Goal: Use online tool/utility: Use online tool/utility

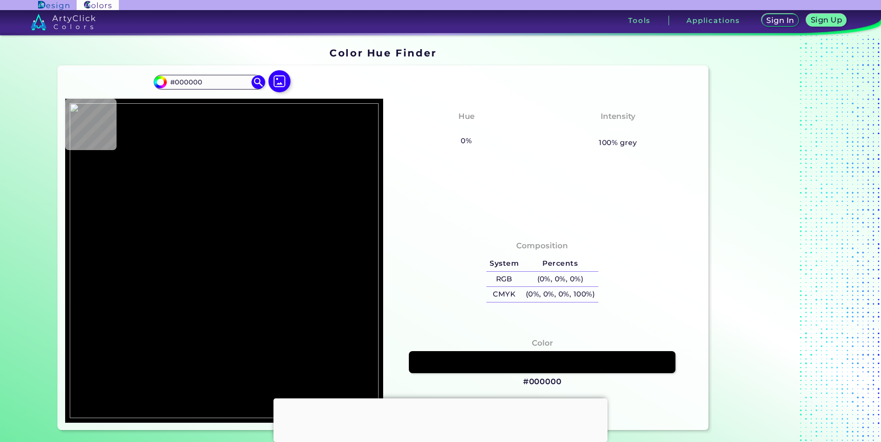
click at [445, 398] on div at bounding box center [441, 398] width 334 height 0
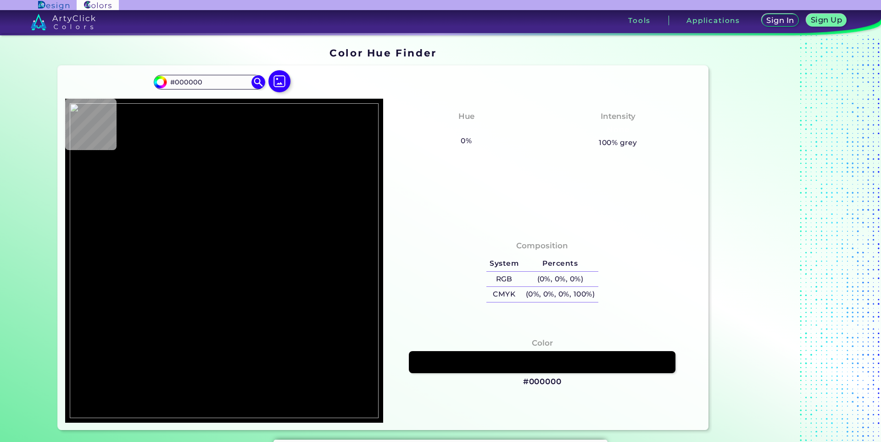
type input "#253542"
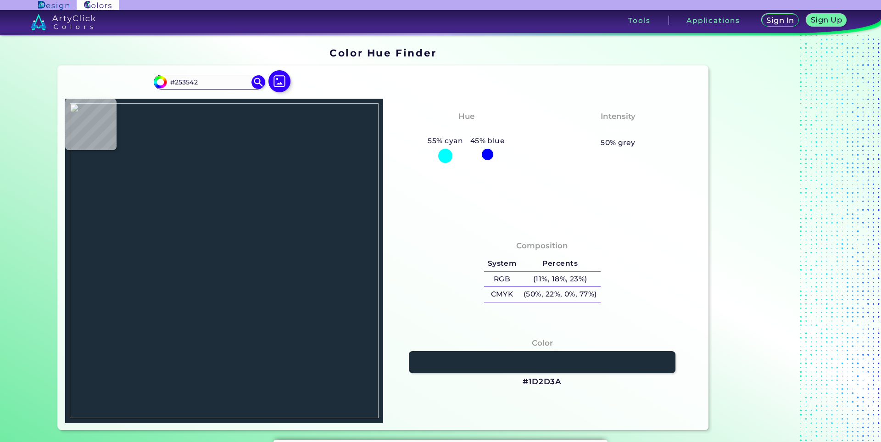
type input "#1d2d3a"
type input "#1D2D3A"
type input "#54483e"
type input "#54483E"
type input "#564742"
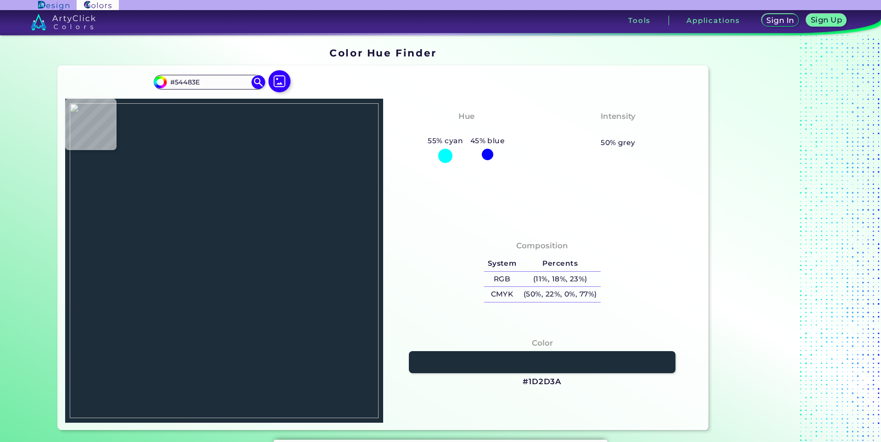
type input "#564742"
type input "#55463f"
type input "#55463F"
type input "#584742"
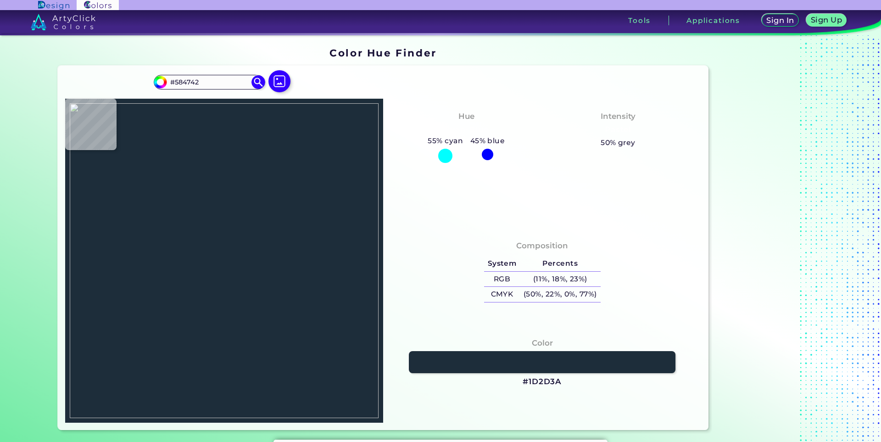
type input "#51443e"
type input "#51443E"
type input "#161513"
type input "#0c0800"
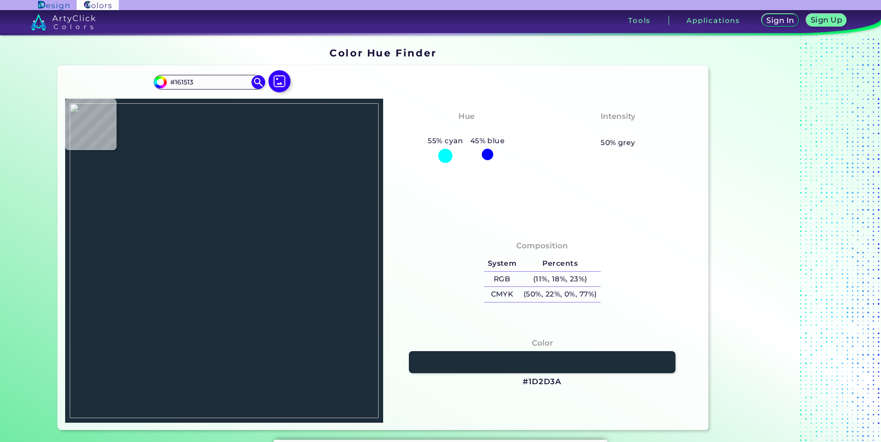
type input "#0C0800"
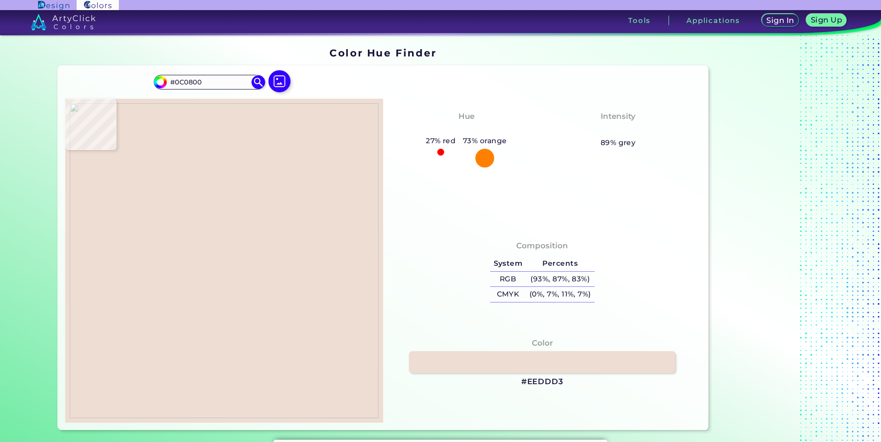
type input "#eeddd3"
type input "#EEDDD3"
type input "#070000"
type input "#060000"
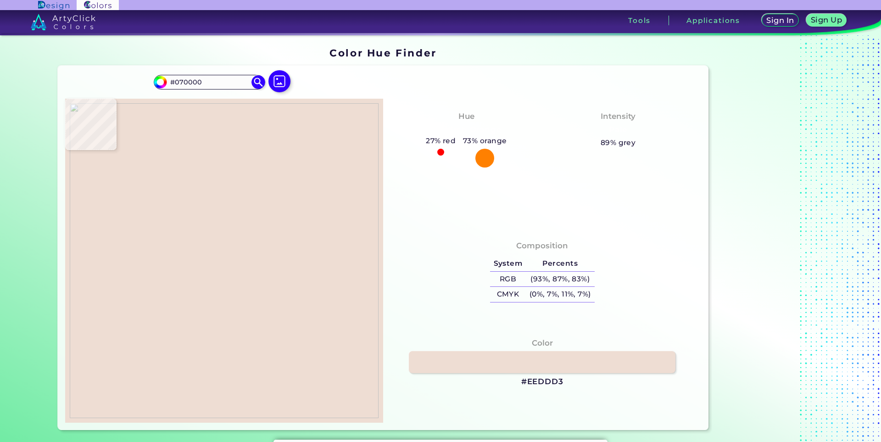
type input "#060000"
type input "#050000"
type input "#080302"
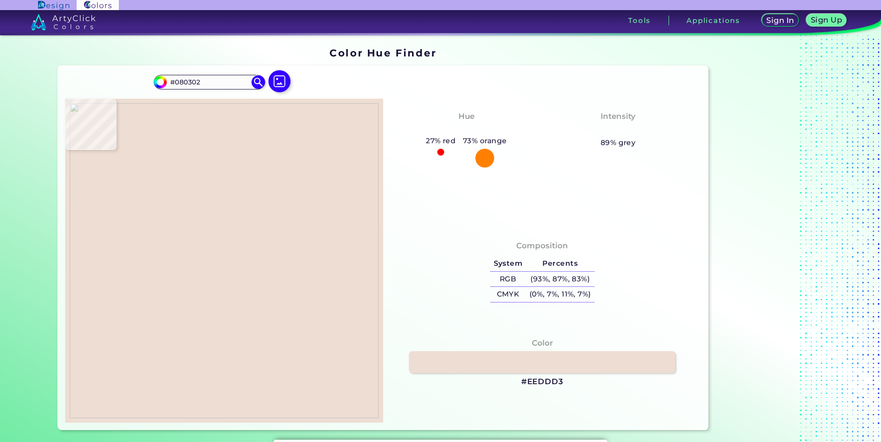
type input "#332c26"
type input "#332C26"
type input "#332c24"
type input "#332C24"
type input "#322b23"
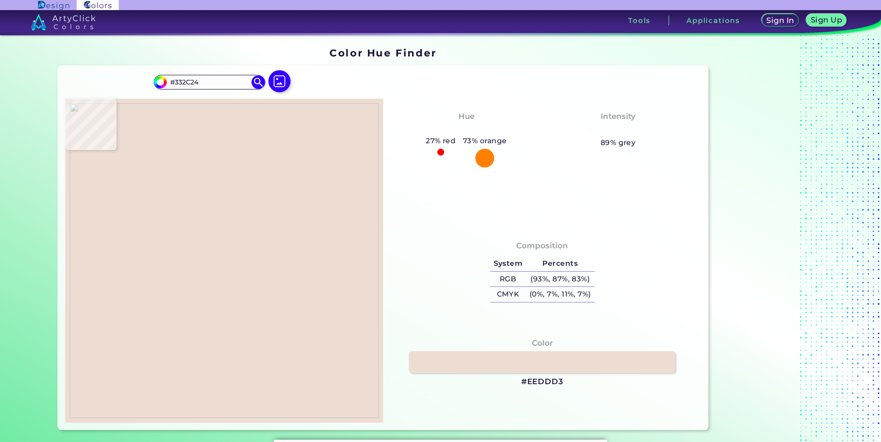
type input "#322B23"
type input "#2e271f"
type input "#2E271F"
type input "#2d261e"
type input "#2D261E"
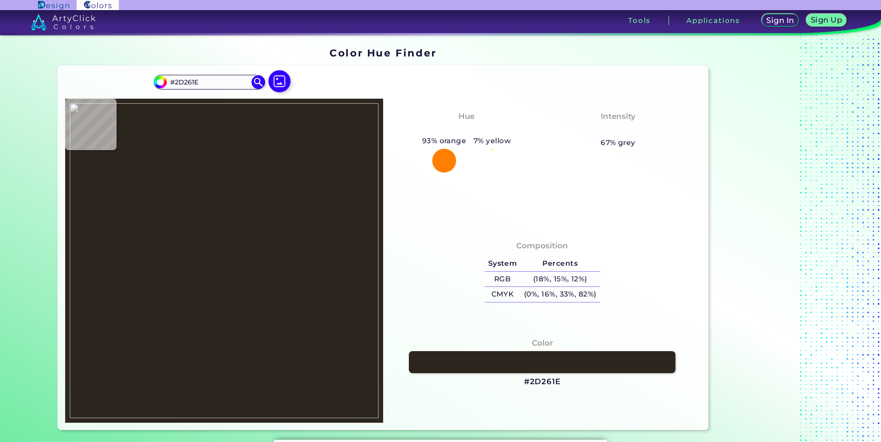
type input "#2c251d"
type input "#2C251D"
type input "#2e271f"
type input "#2E271F"
type input "#2f2820"
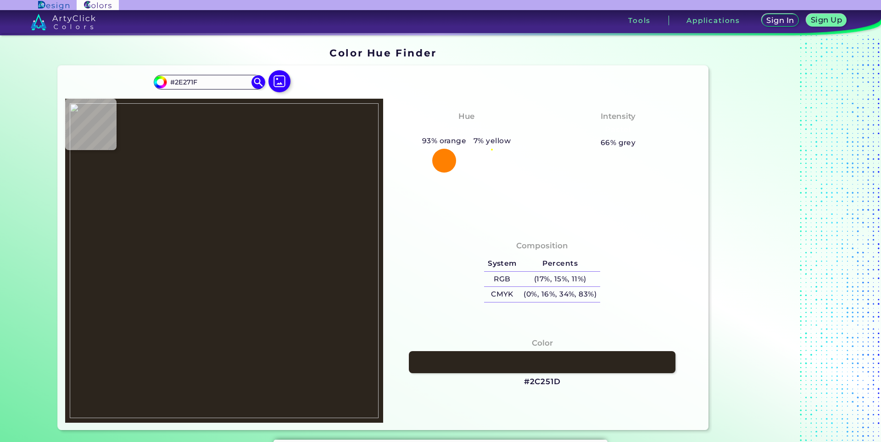
type input "#2F2820"
type input "#2e271f"
type input "#2E271F"
type input "#312a22"
type input "#312A22"
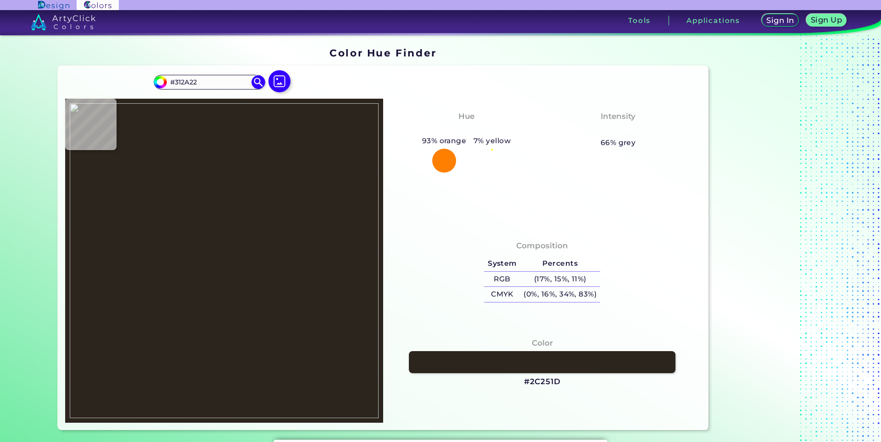
type input "#342d25"
type input "#342D25"
type input "#352e26"
type input "#352E26"
type input "#383129"
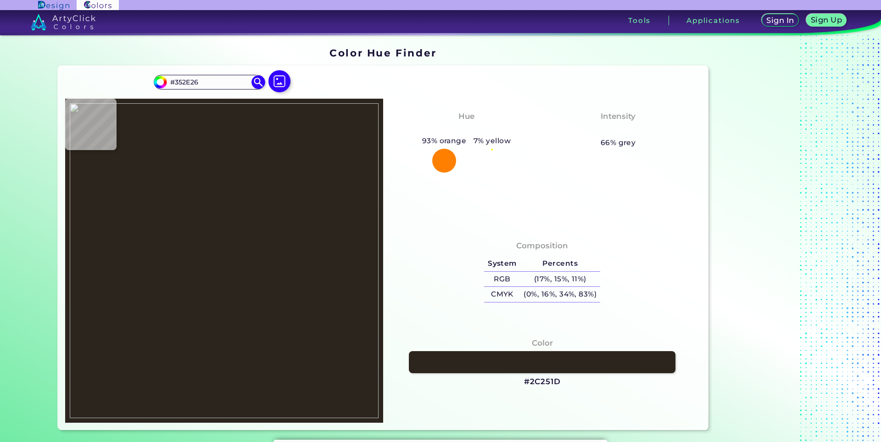
type input "#383129"
type input "#39322a"
type input "#39322A"
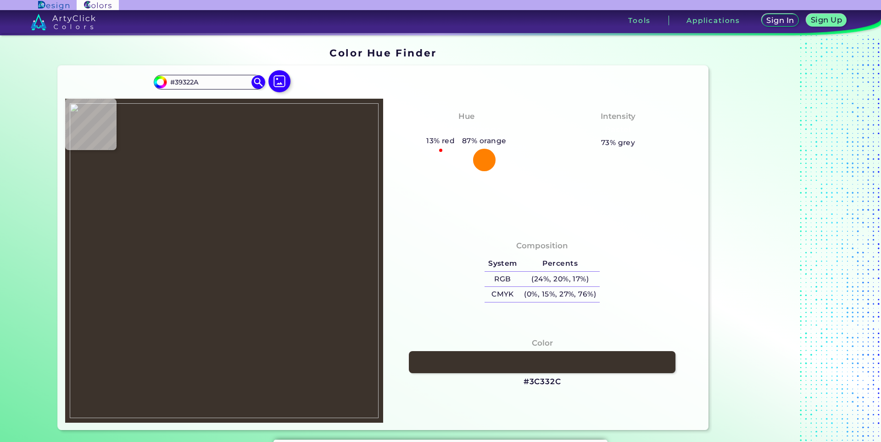
type input "#3c332c"
type input "#3C332C"
type input "#3e352e"
type input "#3E352E"
type input "#3f362f"
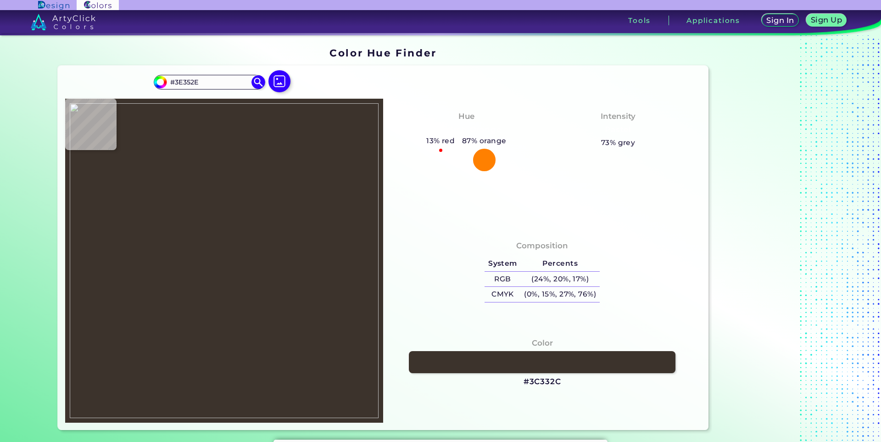
type input "#3F362F"
type input "#413831"
type input "#423932"
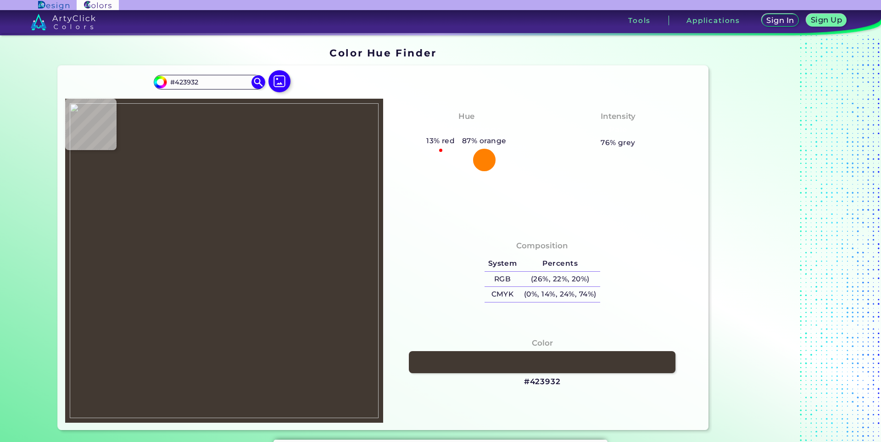
click at [230, 280] on img at bounding box center [224, 260] width 309 height 315
